Goal: Book appointment/travel/reservation

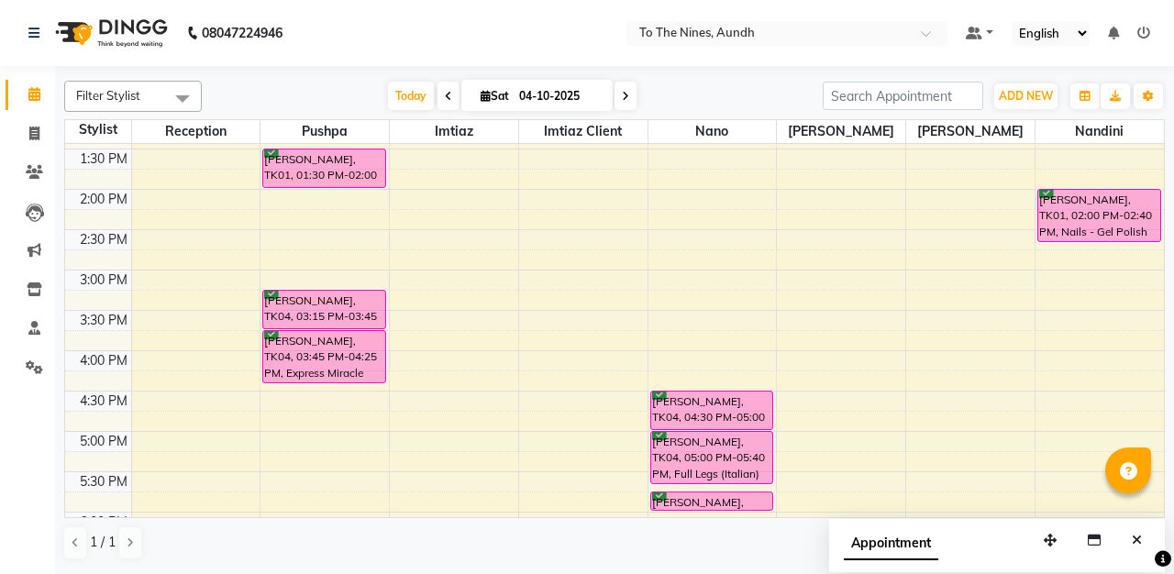
scroll to position [553, 0]
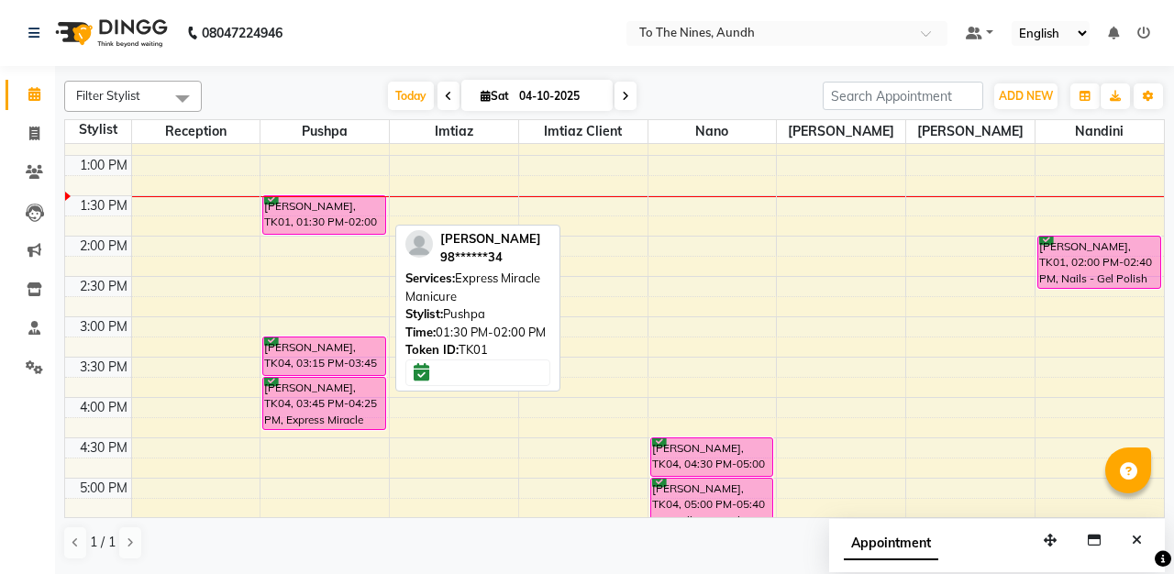
click at [346, 216] on div "[PERSON_NAME], TK01, 01:30 PM-02:00 PM, Express Miracle Manicure" at bounding box center [323, 215] width 121 height 38
select select "6"
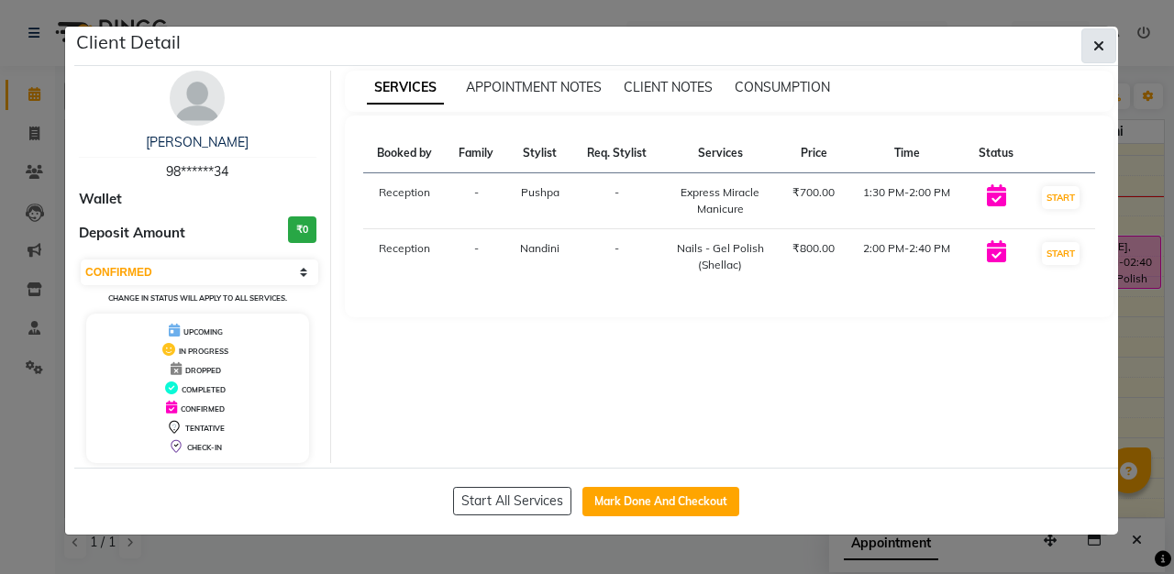
click at [1096, 42] on icon "button" at bounding box center [1098, 46] width 11 height 15
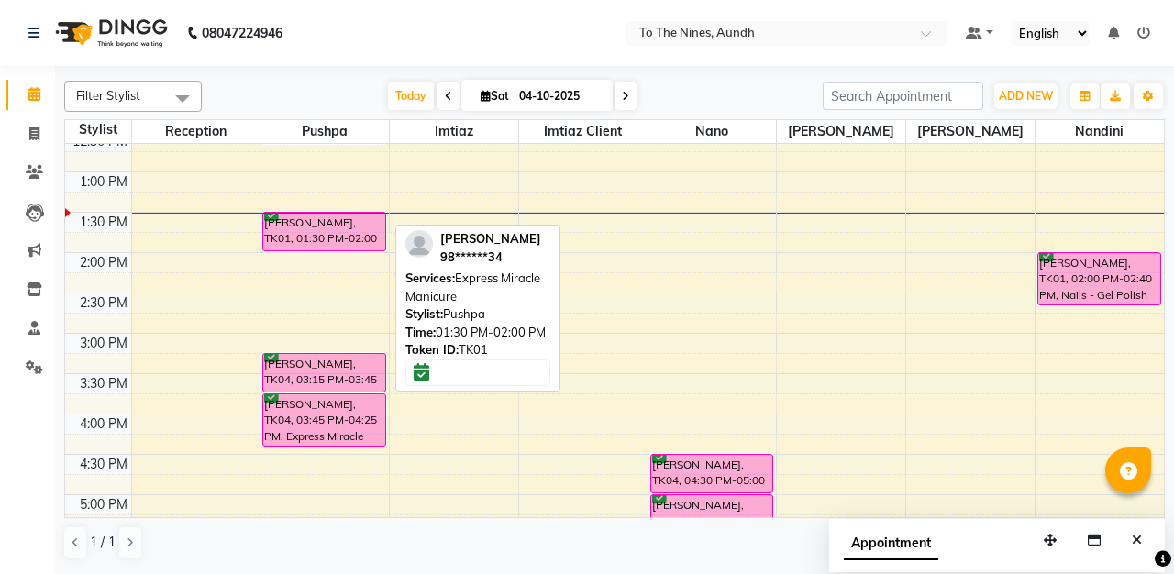
scroll to position [547, 0]
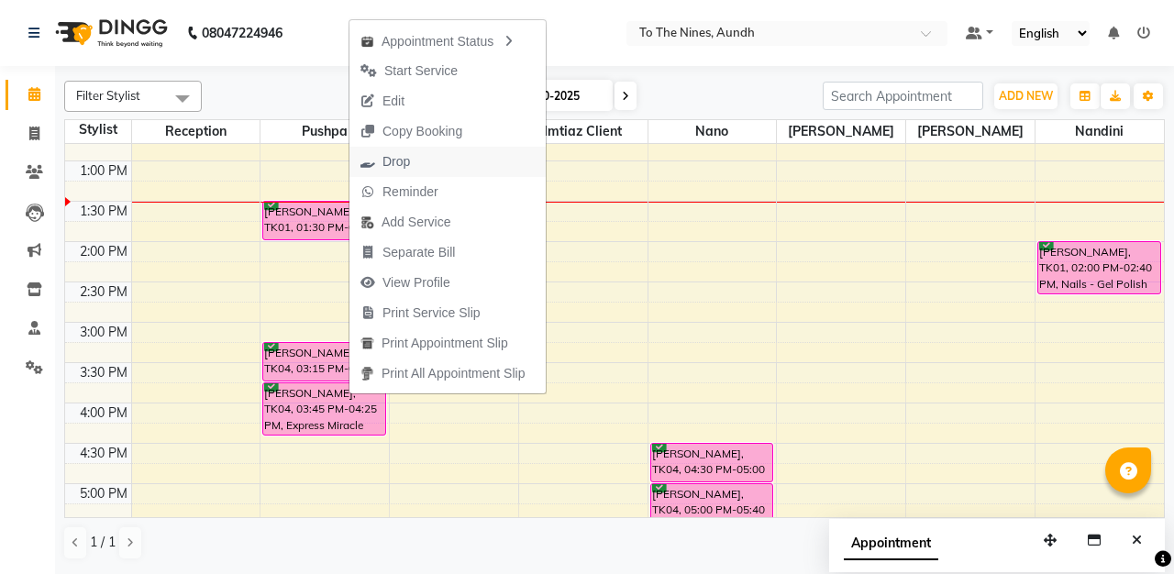
click at [412, 155] on span "Drop" at bounding box center [385, 162] width 72 height 30
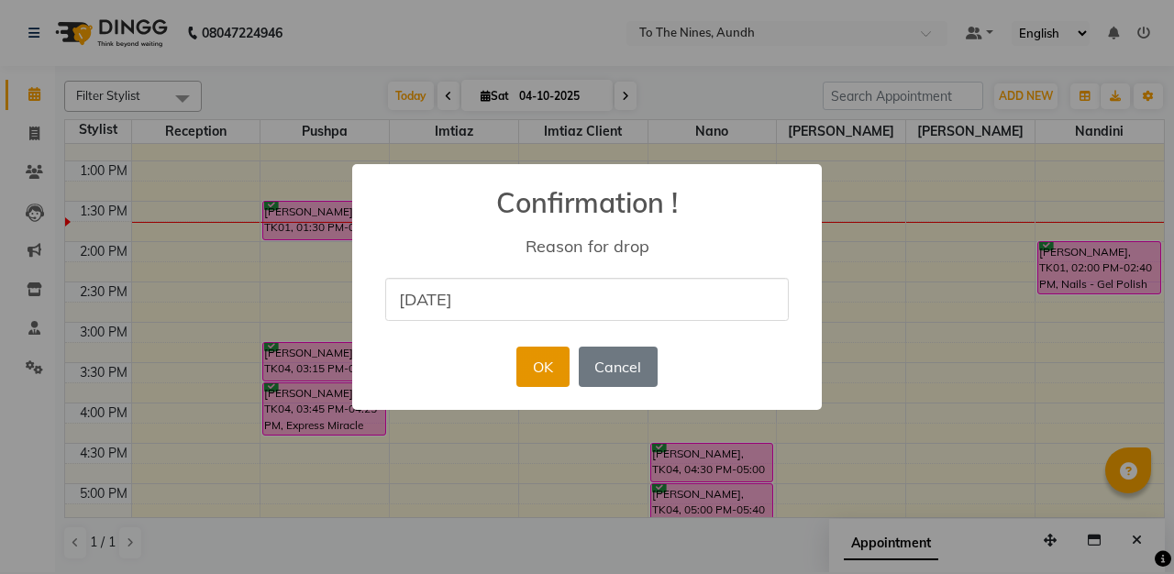
type input "[DATE]"
click at [538, 374] on button "OK" at bounding box center [542, 367] width 52 height 40
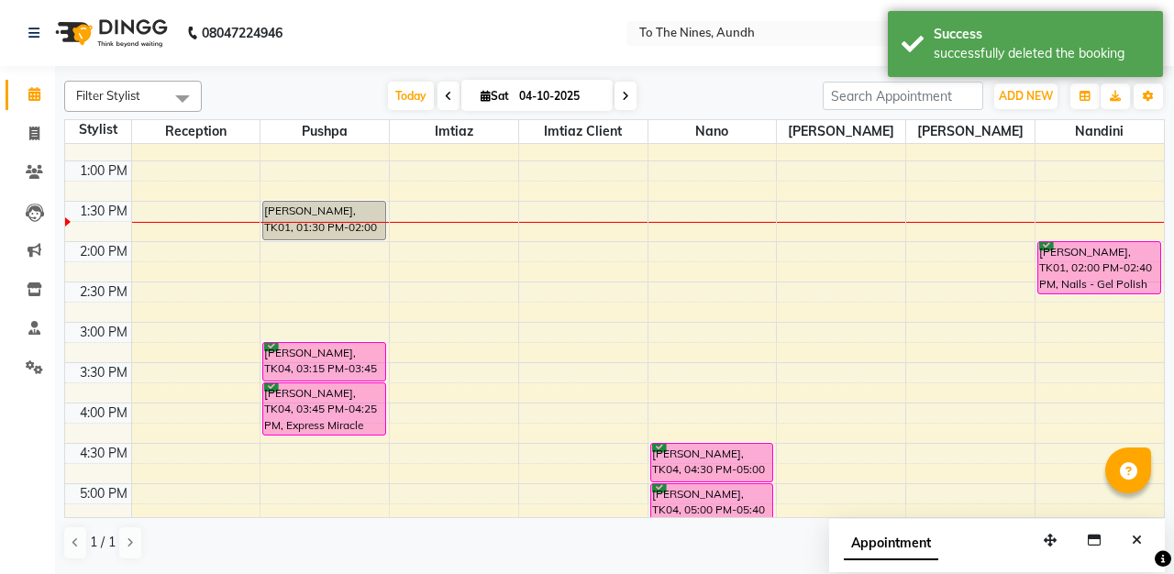
click at [622, 94] on icon at bounding box center [625, 96] width 7 height 11
type input "05-10-2025"
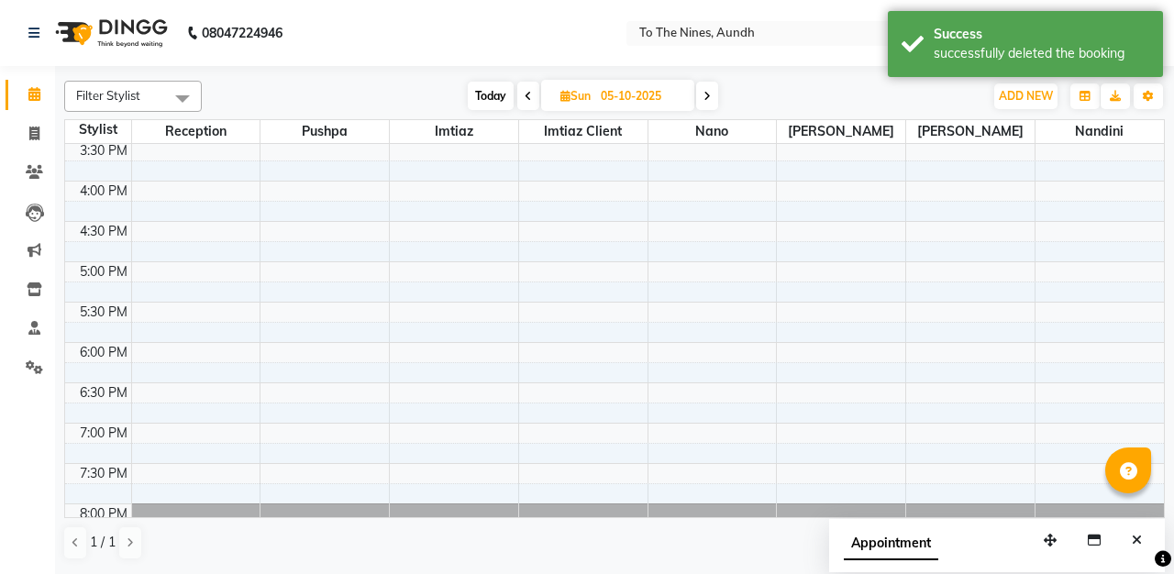
scroll to position [770, 0]
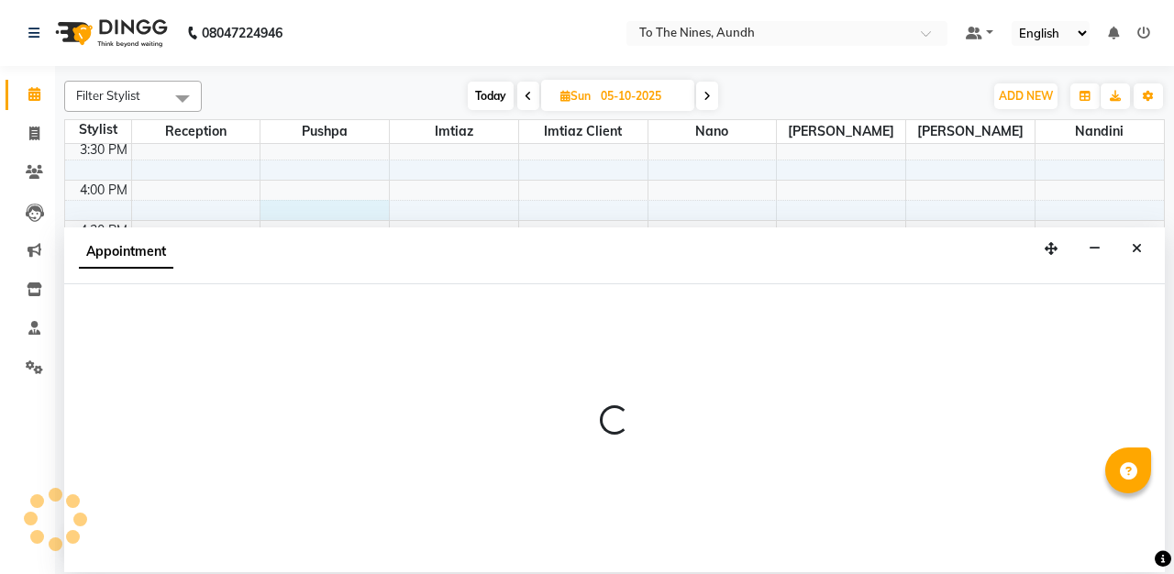
select select "19965"
select select "tentative"
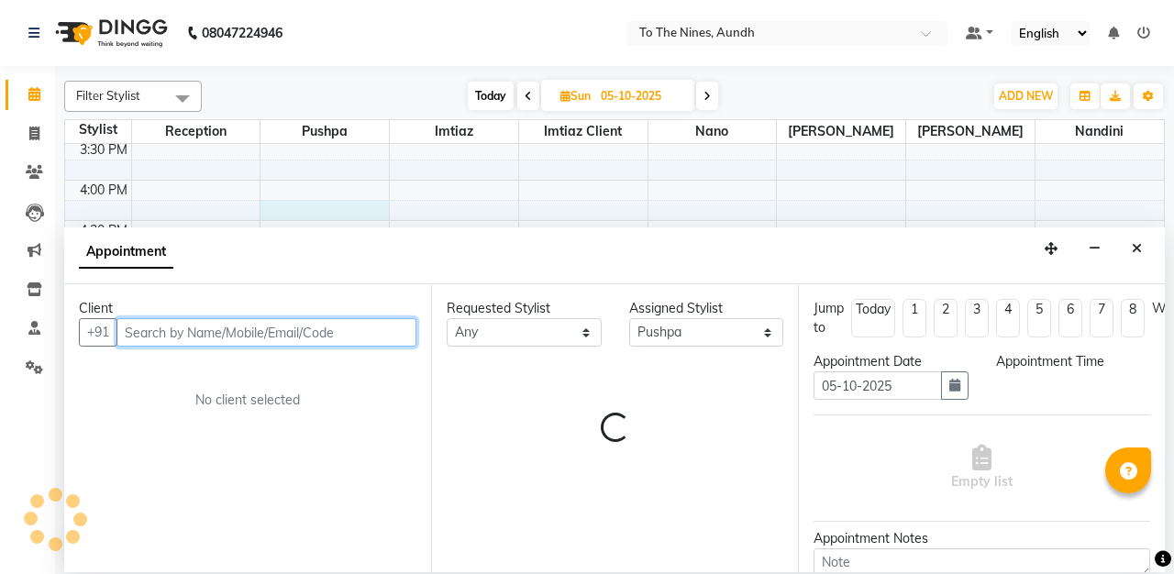
select select "975"
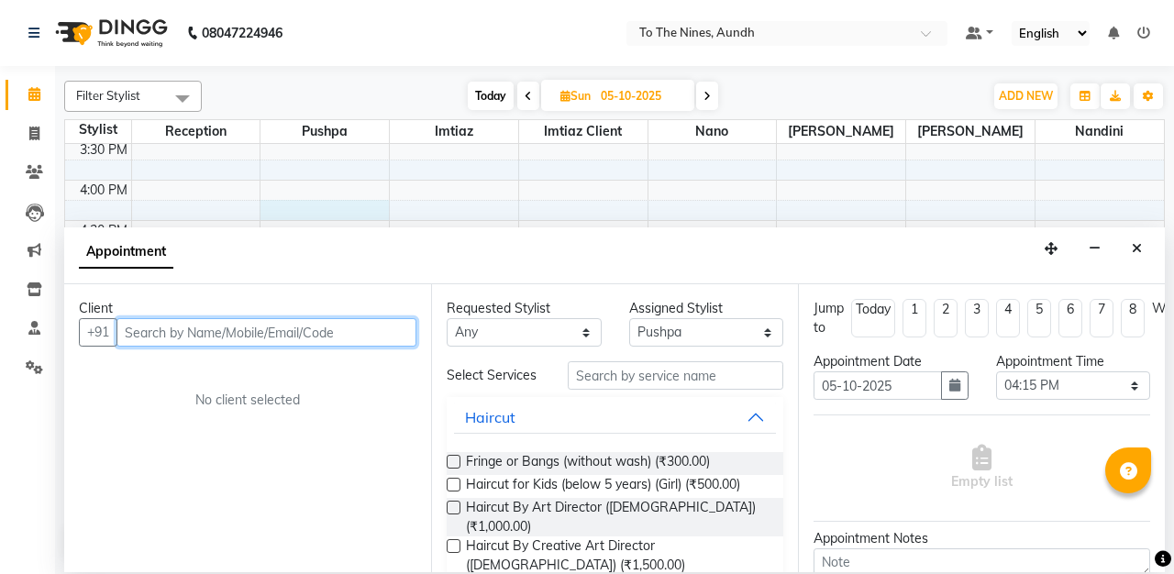
click at [286, 331] on input "text" at bounding box center [266, 332] width 300 height 28
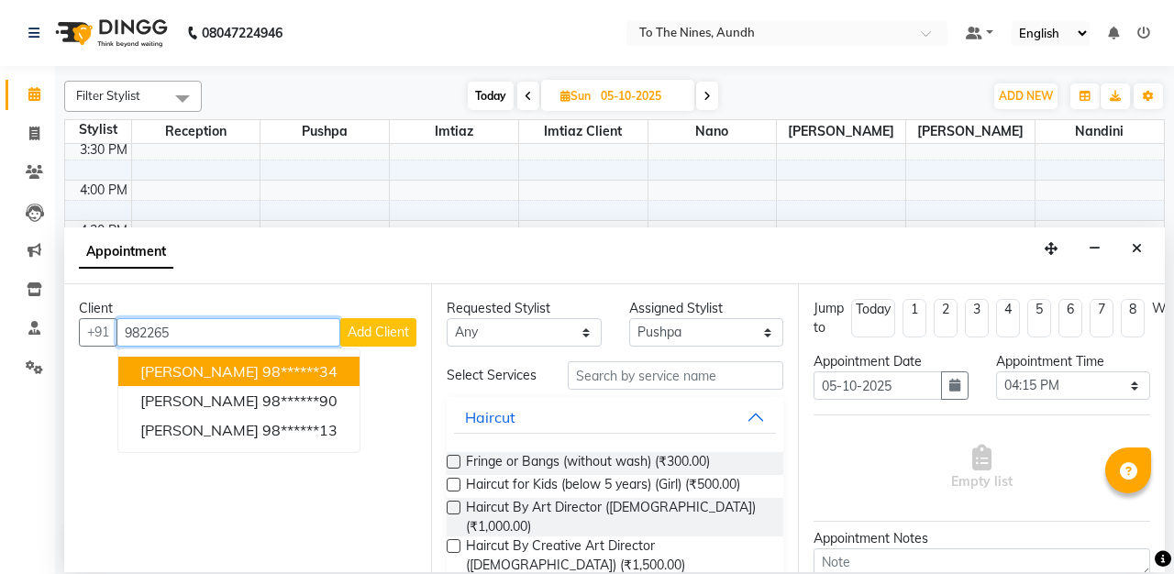
click at [321, 373] on ngb-highlight "98******34" at bounding box center [299, 371] width 75 height 18
type input "98******34"
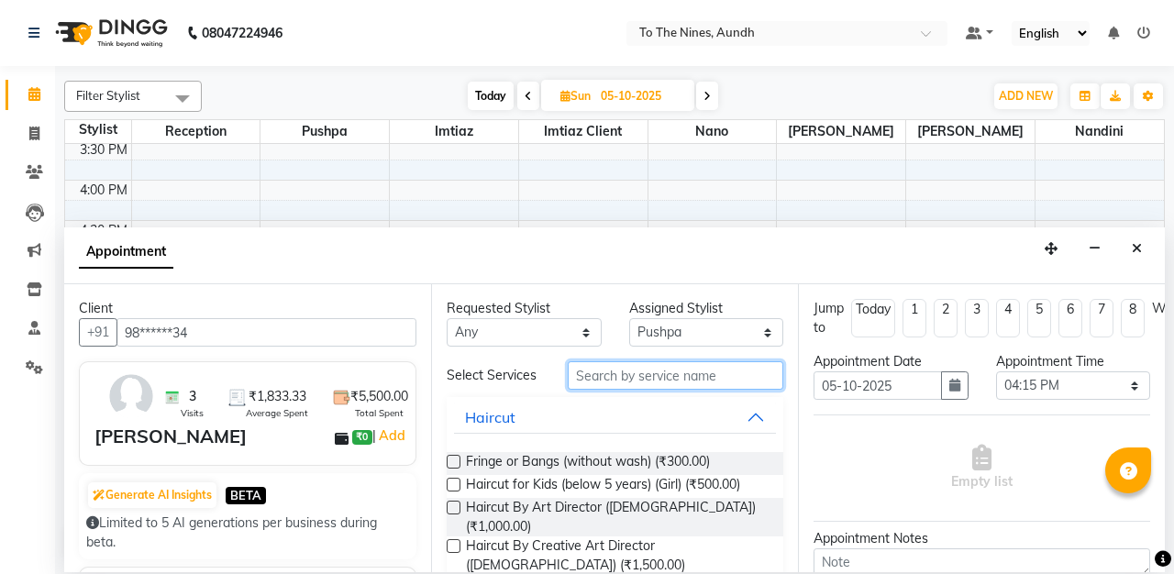
click at [600, 381] on input "text" at bounding box center [675, 375] width 215 height 28
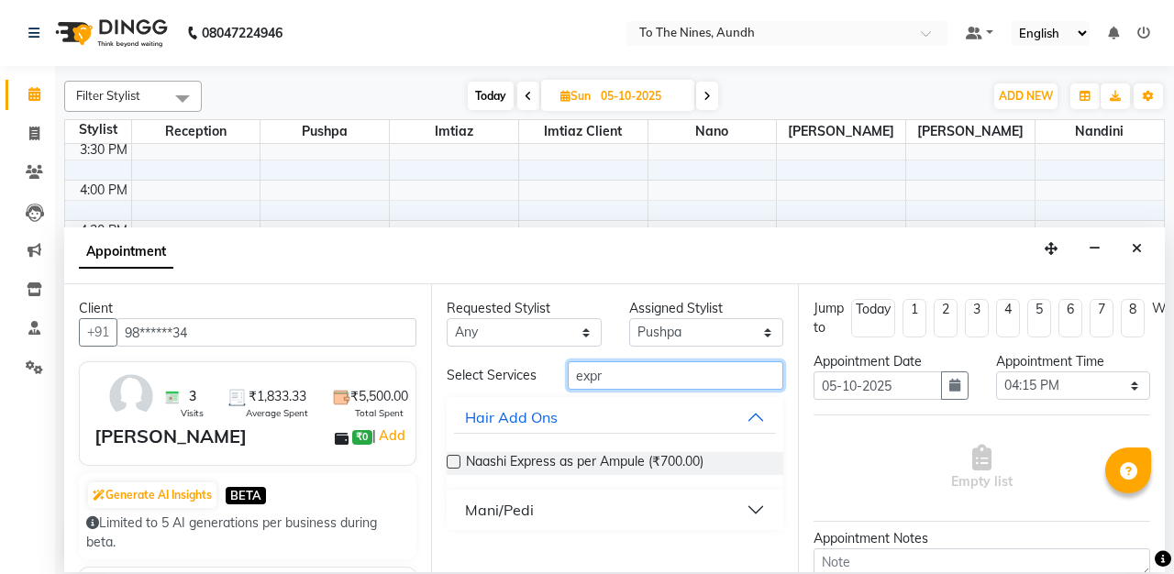
type input "express"
drag, startPoint x: 600, startPoint y: 381, endPoint x: 554, endPoint y: 516, distance: 143.2
click at [554, 516] on button "Mani/Pedi" at bounding box center [615, 509] width 322 height 33
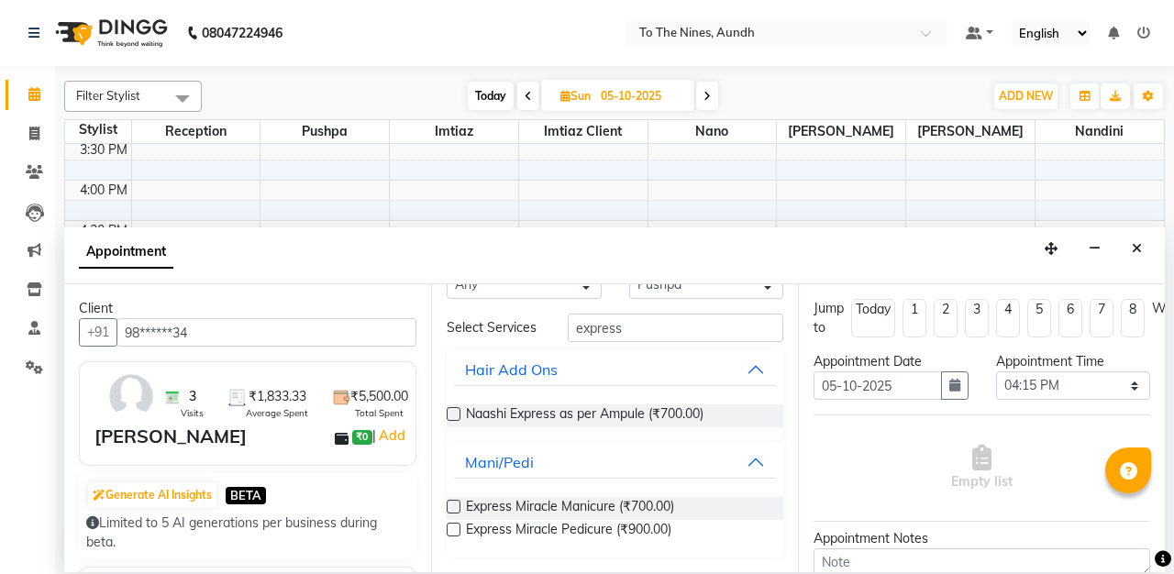
scroll to position [48, 0]
click at [455, 503] on label at bounding box center [454, 507] width 14 height 14
click at [455, 503] on input "checkbox" at bounding box center [453, 508] width 12 height 12
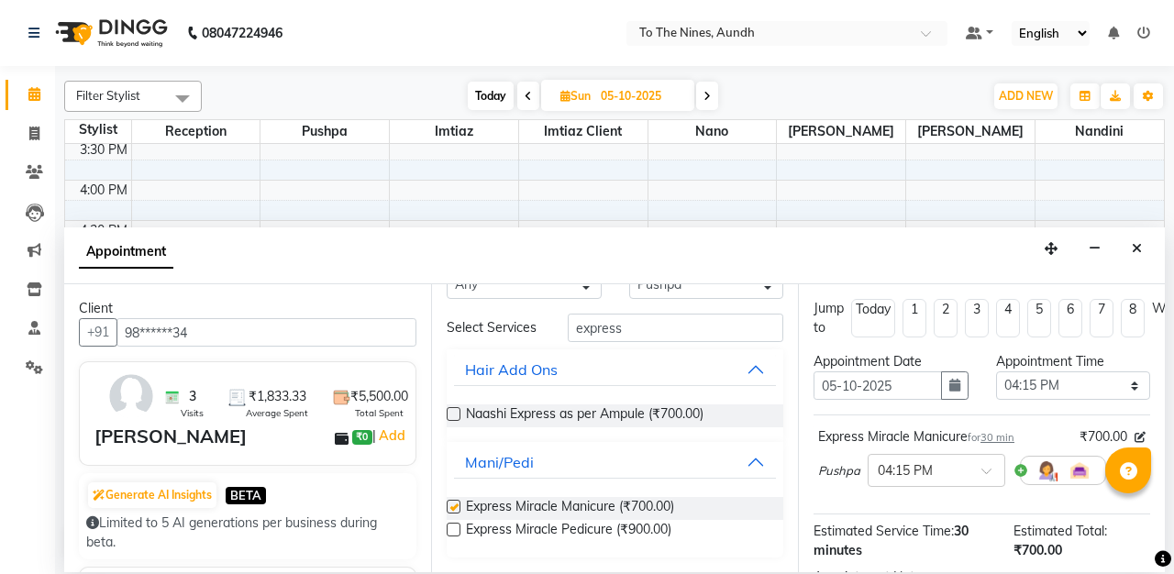
checkbox input "false"
click at [453, 527] on label at bounding box center [454, 530] width 14 height 14
click at [453, 527] on input "checkbox" at bounding box center [453, 531] width 12 height 12
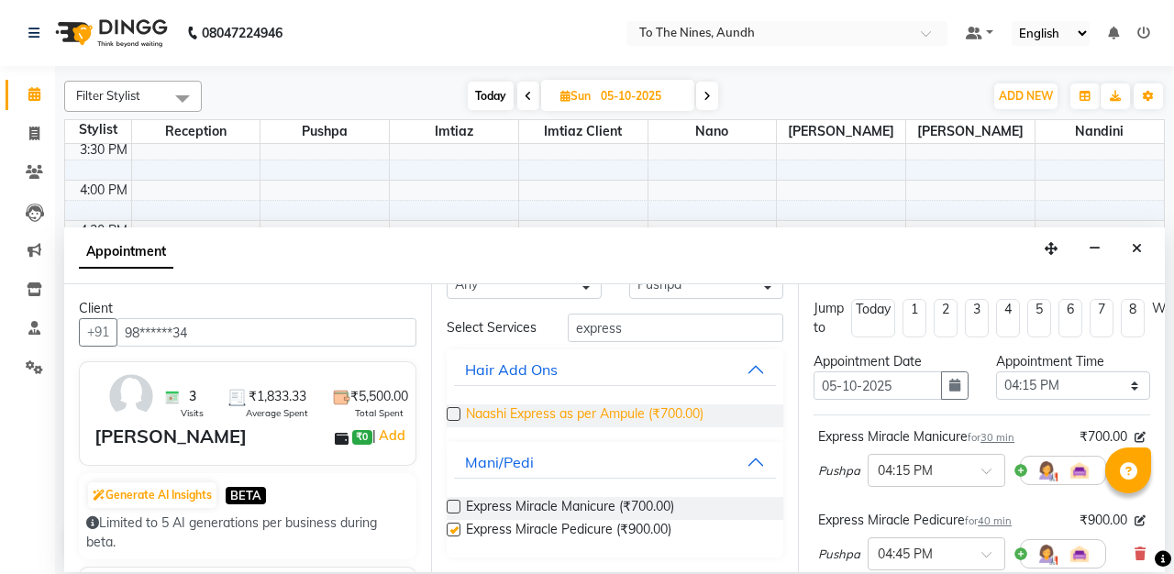
checkbox input "false"
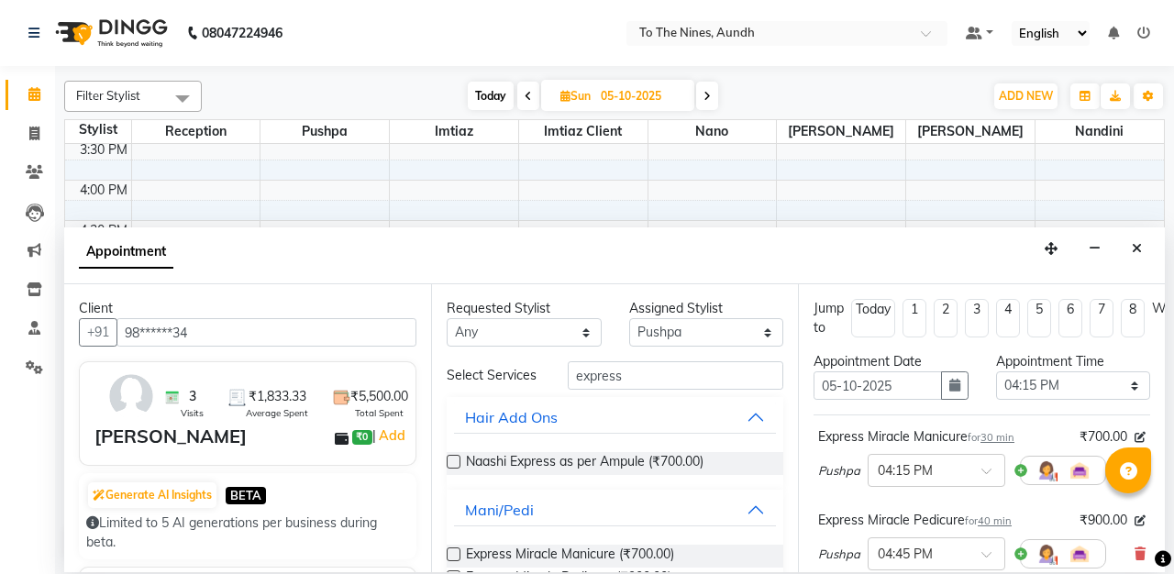
scroll to position [0, 0]
click at [768, 334] on select "Select [PERSON_NAME] client Nandini Nano [PERSON_NAME] Reception [PERSON_NAME]" at bounding box center [706, 332] width 155 height 28
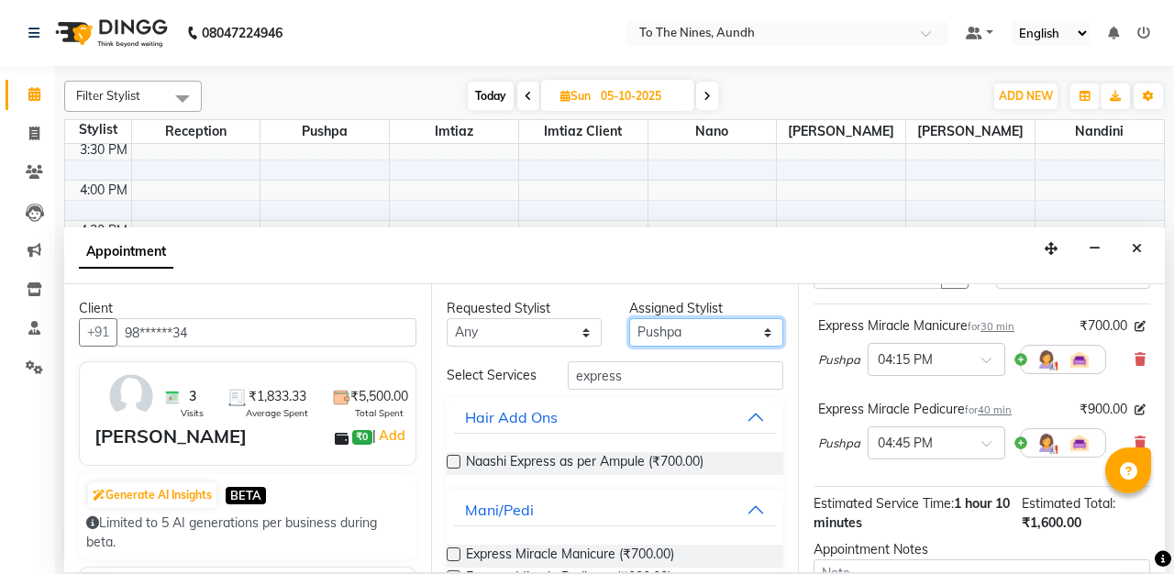
scroll to position [123, 0]
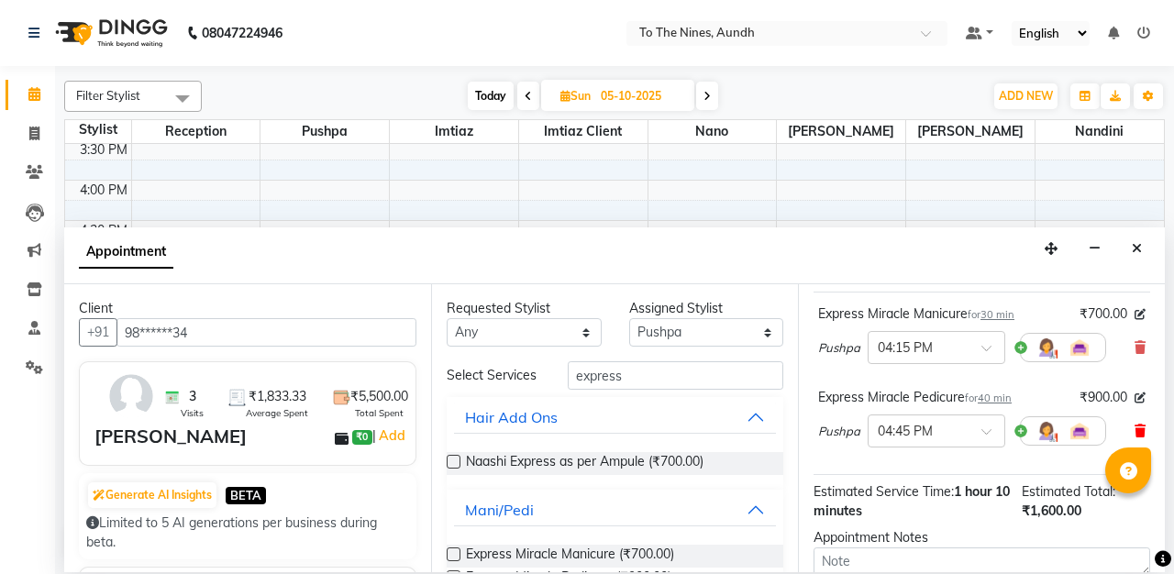
click at [1141, 425] on icon at bounding box center [1139, 431] width 11 height 13
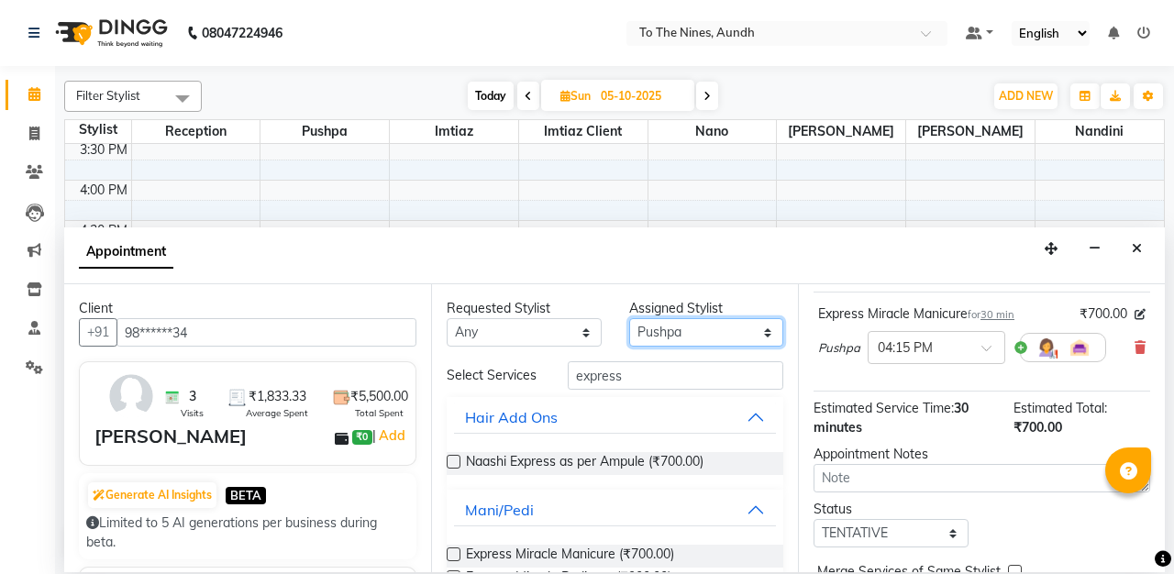
click at [767, 337] on select "Select [PERSON_NAME] client Nandini Nano [PERSON_NAME] Reception [PERSON_NAME]" at bounding box center [706, 332] width 155 height 28
select select "92095"
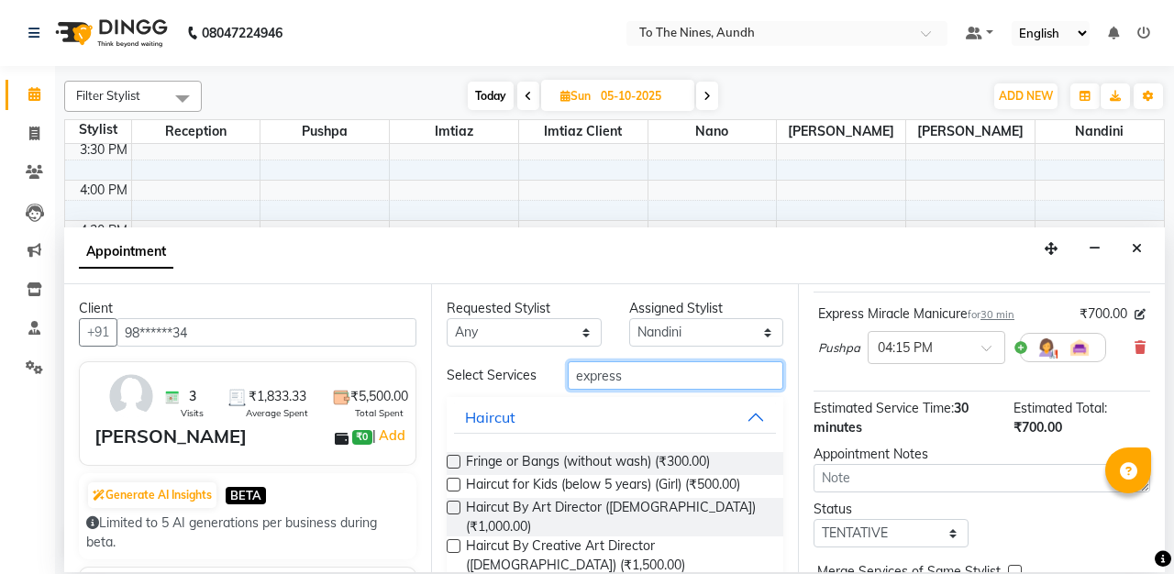
click at [730, 371] on input "express" at bounding box center [675, 375] width 215 height 28
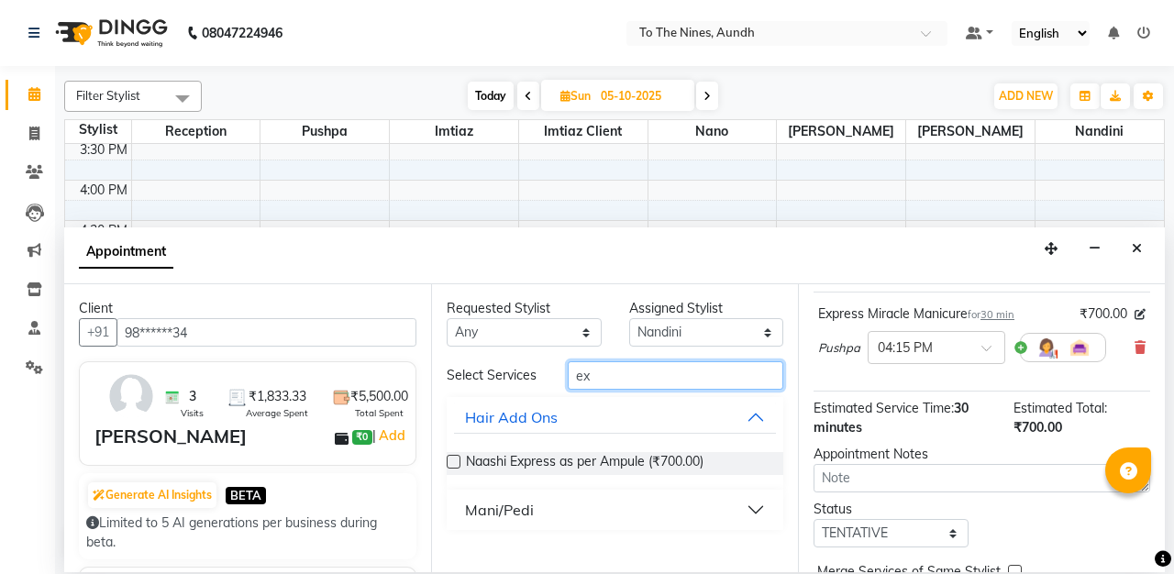
type input "e"
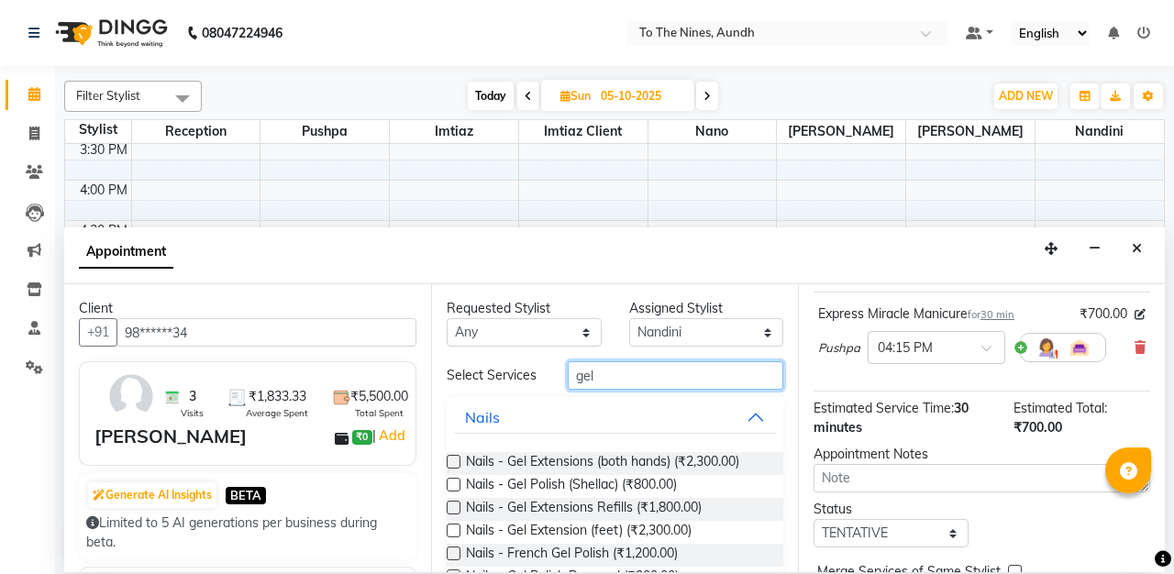
type input "gel"
click at [453, 479] on label at bounding box center [454, 485] width 14 height 14
click at [453, 480] on input "checkbox" at bounding box center [453, 486] width 12 height 12
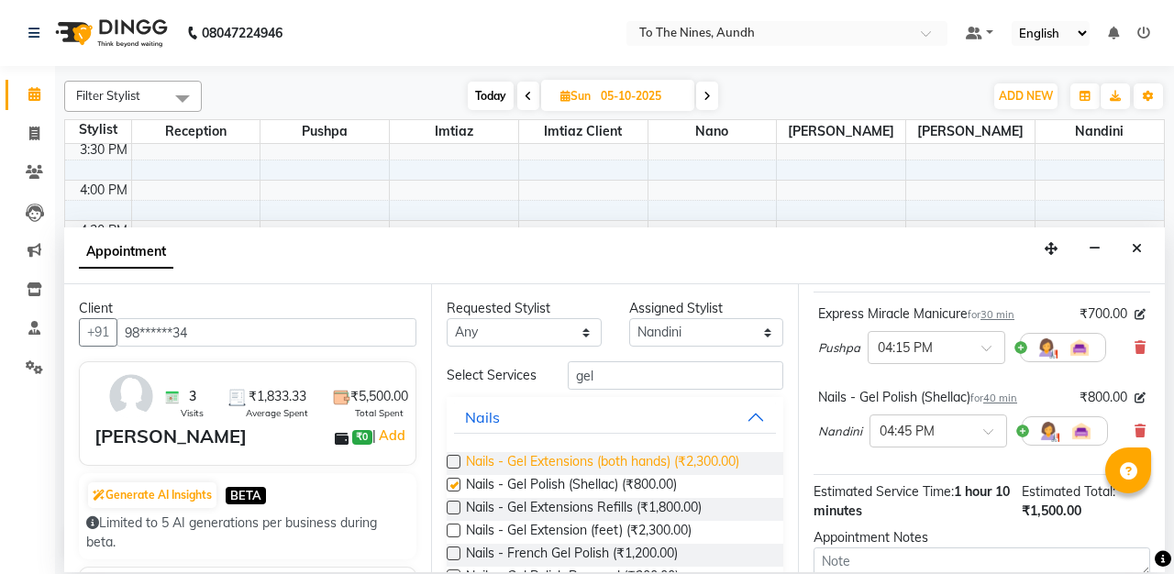
checkbox input "false"
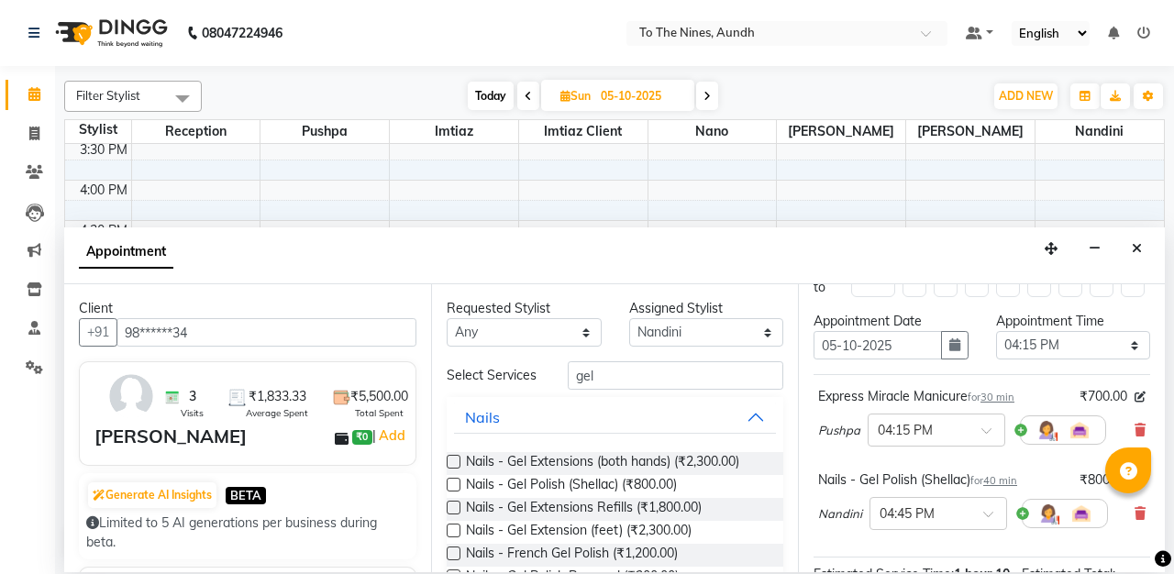
scroll to position [0, 0]
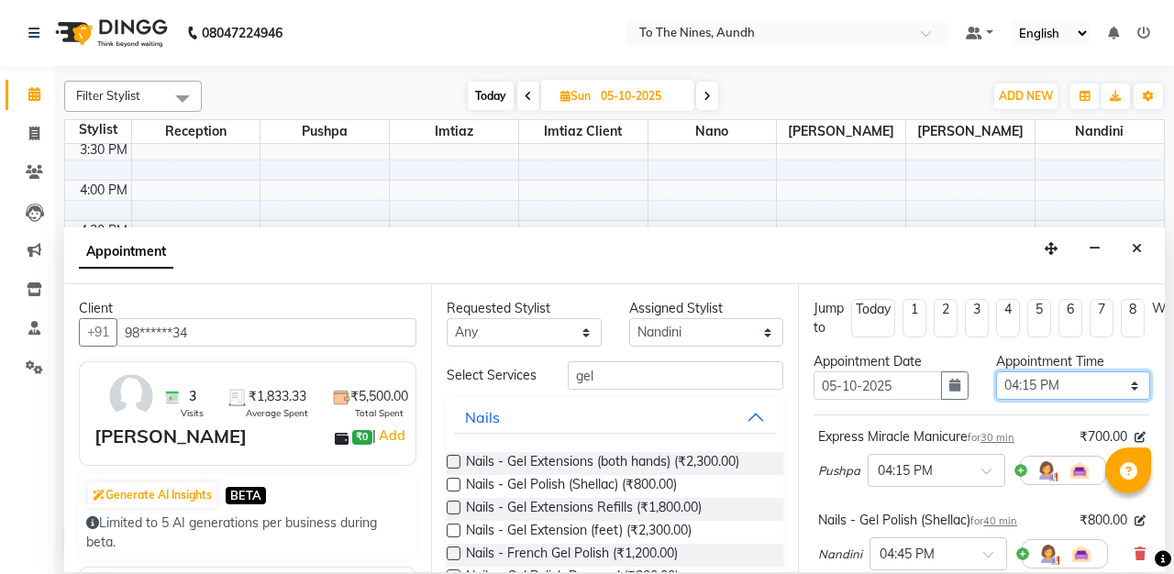
click at [1130, 380] on select "Select 07:00 AM 07:15 AM 07:30 AM 07:45 AM 08:00 AM 08:15 AM 08:30 AM 08:45 AM …" at bounding box center [1073, 385] width 155 height 28
select select "960"
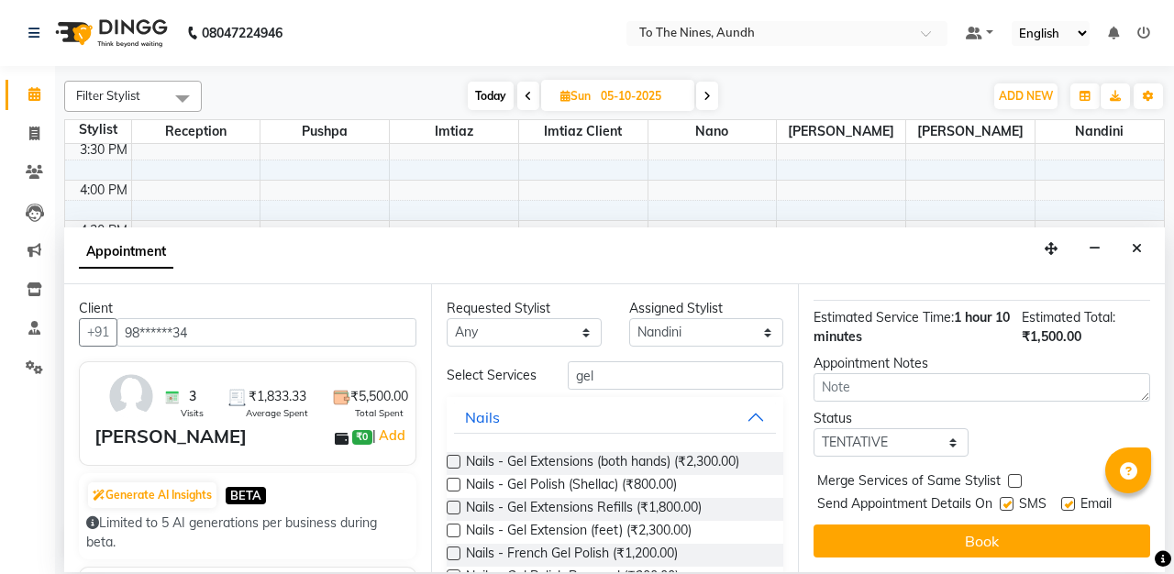
scroll to position [297, 0]
click at [957, 436] on select "Select TENTATIVE CONFIRM UPCOMING" at bounding box center [890, 442] width 155 height 28
select select "confirm booking"
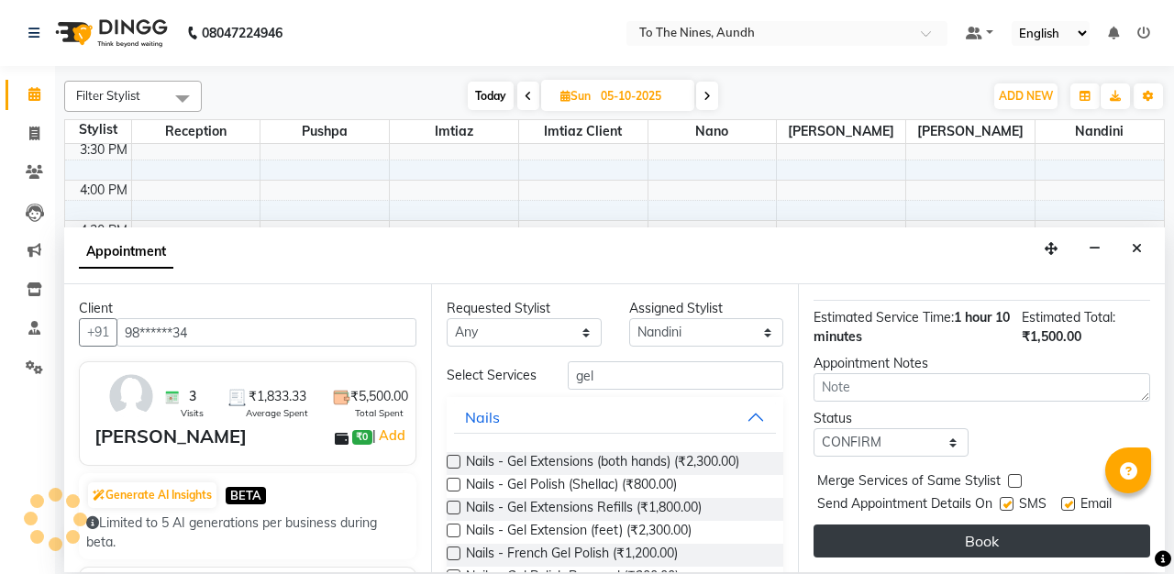
click at [967, 537] on button "Book" at bounding box center [981, 540] width 337 height 33
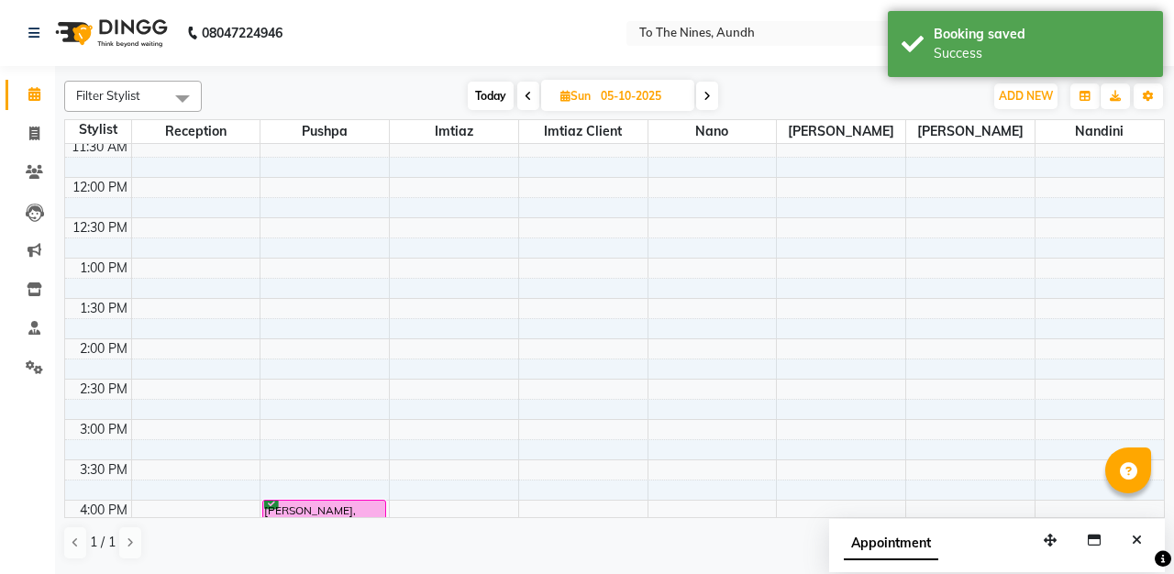
scroll to position [317, 0]
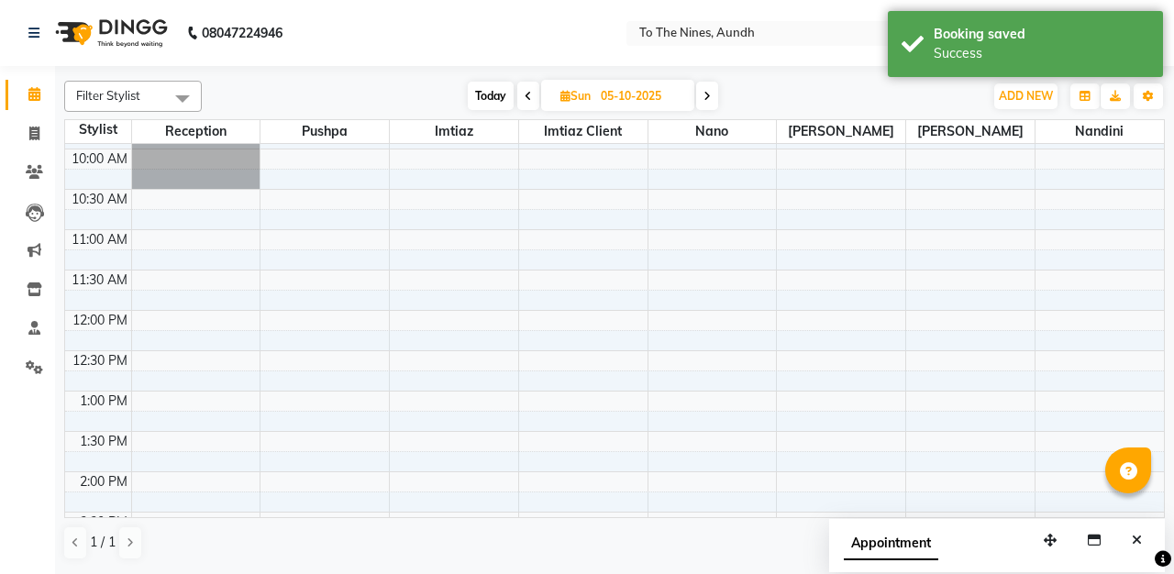
click at [528, 97] on icon at bounding box center [527, 96] width 7 height 11
type input "04-10-2025"
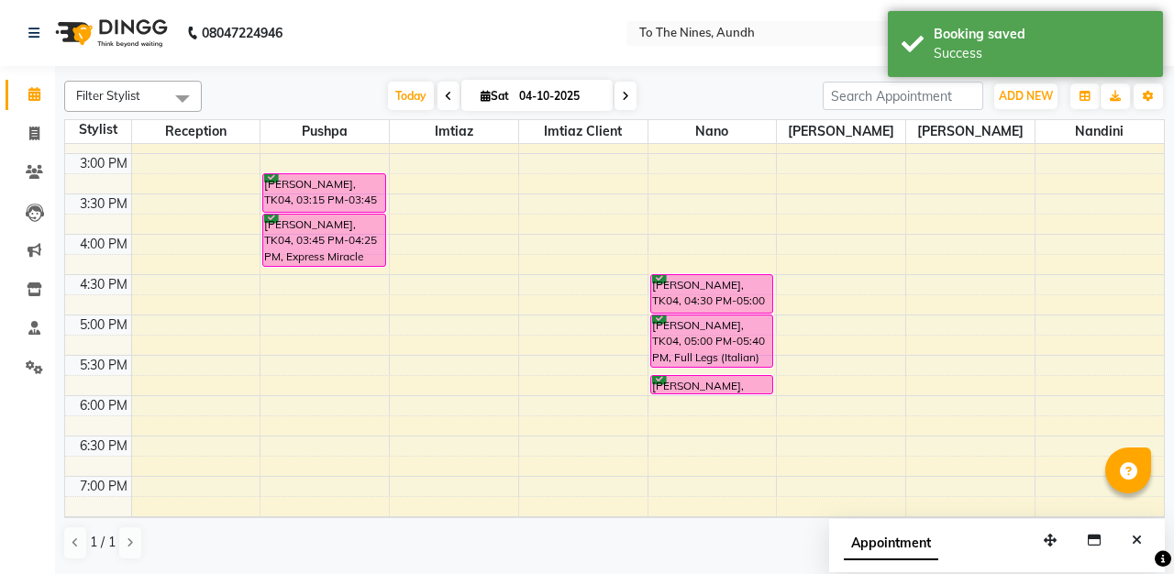
scroll to position [756, 0]
